Goal: Information Seeking & Learning: Learn about a topic

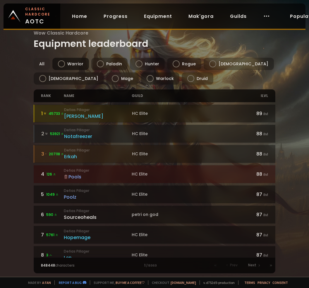
click at [62, 63] on div at bounding box center [61, 63] width 7 height 7
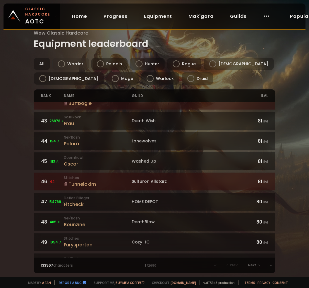
scroll to position [842, 0]
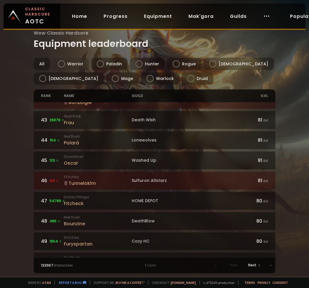
click at [255, 265] on span "Next" at bounding box center [252, 264] width 8 height 5
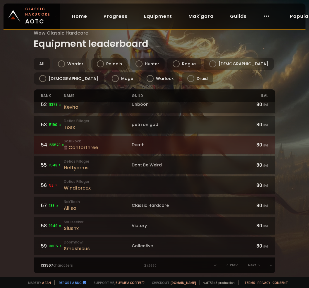
scroll to position [25, 0]
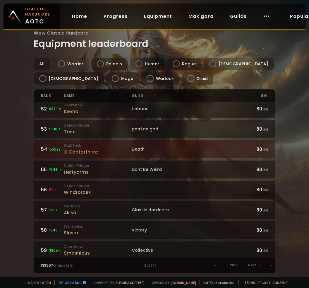
drag, startPoint x: 247, startPoint y: 267, endPoint x: 234, endPoint y: 232, distance: 37.5
click at [247, 267] on div "Next" at bounding box center [254, 265] width 19 height 8
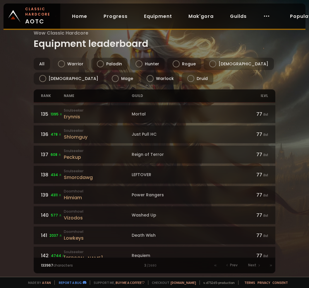
scroll to position [842, 0]
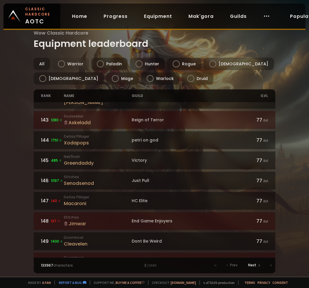
click at [254, 265] on span "Next" at bounding box center [252, 264] width 8 height 5
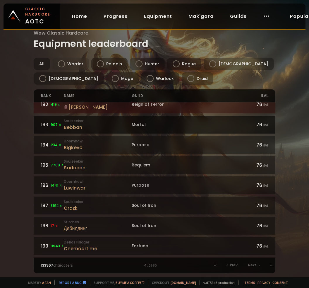
scroll to position [842, 0]
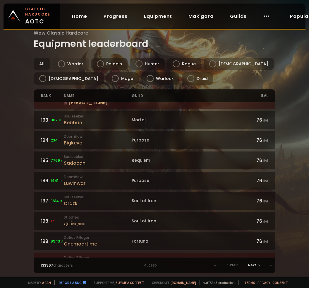
click at [256, 267] on span "Next" at bounding box center [252, 264] width 8 height 5
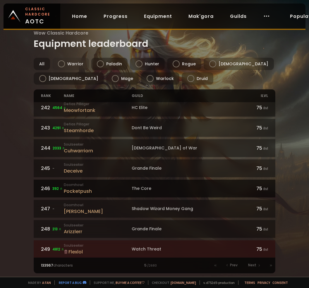
scroll to position [842, 0]
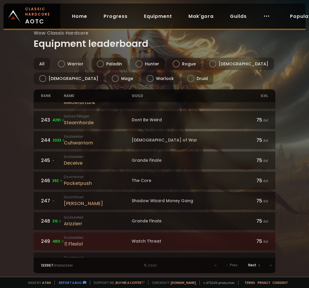
click at [255, 264] on span "Next" at bounding box center [252, 264] width 8 height 5
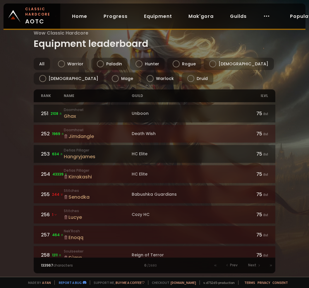
click at [6, 264] on div "Wow Classic Hardcore Equipment leaderboard All Warrior Paladin Hunter Rogue Pri…" at bounding box center [154, 138] width 309 height 277
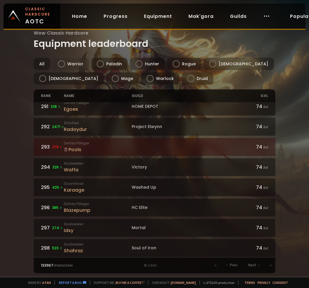
scroll to position [816, 0]
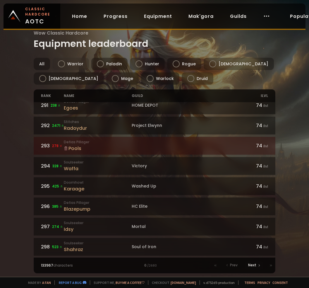
click at [250, 267] on span "Next" at bounding box center [252, 264] width 8 height 5
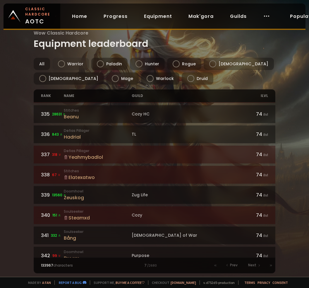
scroll to position [690, 0]
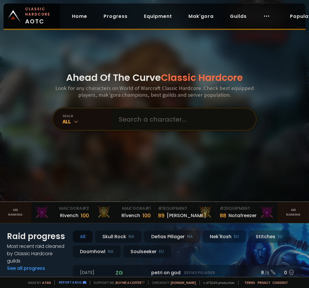
click at [149, 118] on input "text" at bounding box center [181, 119] width 133 height 21
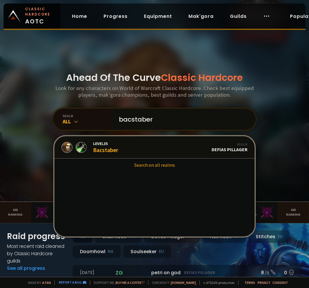
click at [130, 121] on input "bacstaber" at bounding box center [181, 119] width 133 height 21
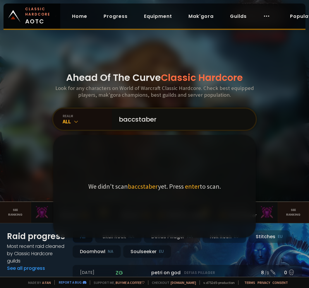
type input "baccstaber"
click at [185, 185] on span "enter" at bounding box center [192, 186] width 15 height 8
click at [189, 187] on span "enter" at bounding box center [192, 186] width 15 height 8
click at [167, 110] on input "baccstaber" at bounding box center [181, 119] width 133 height 21
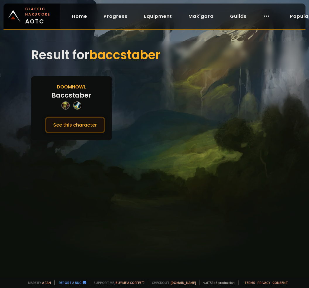
click at [61, 122] on button "See this character" at bounding box center [75, 124] width 60 height 17
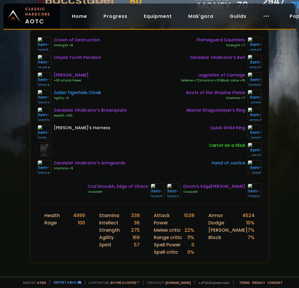
scroll to position [59, 0]
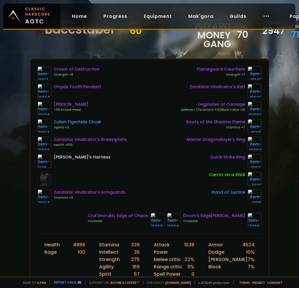
drag, startPoint x: 163, startPoint y: 49, endPoint x: 166, endPoint y: 41, distance: 8.5
click at [163, 49] on div "Doomhowl Baccstaber Orc Warrior 60 guild Shadow Wizard Money Gang item level 70…" at bounding box center [149, 27] width 239 height 48
